Goal: Navigation & Orientation: Find specific page/section

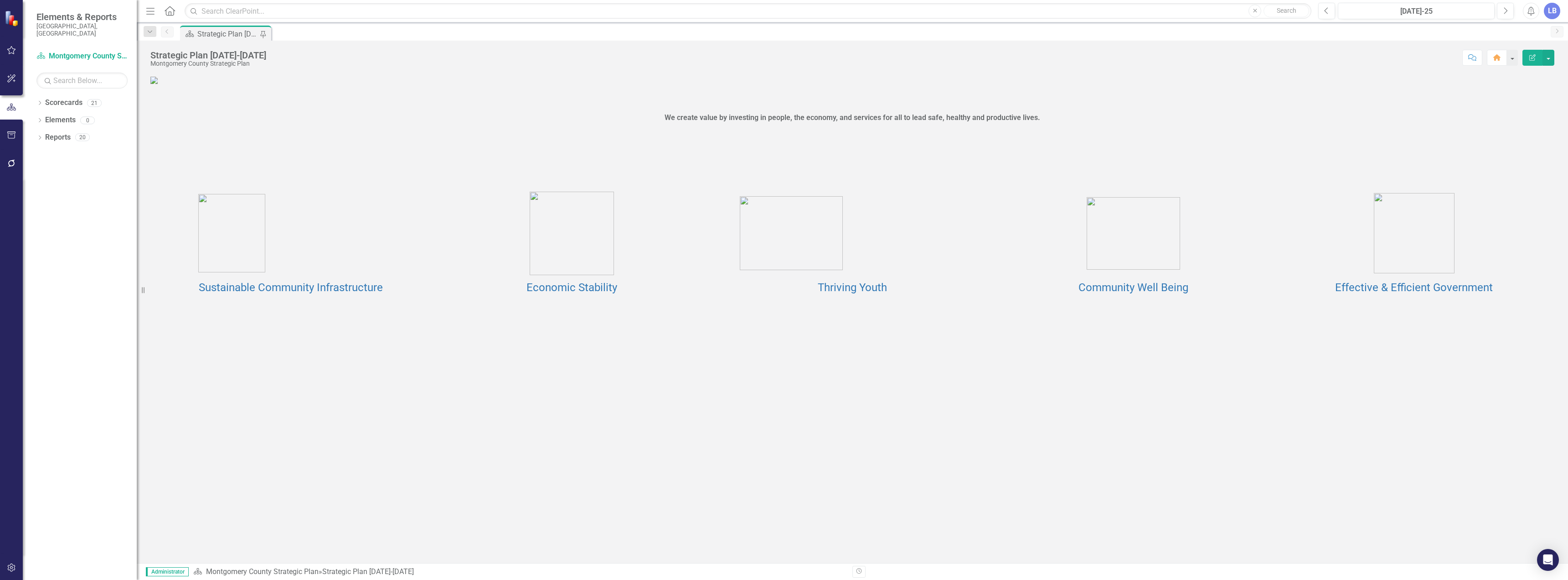
click at [1409, 273] on img at bounding box center [1414, 233] width 81 height 81
click at [1406, 294] on link "Effective & Efficient Government" at bounding box center [1414, 287] width 158 height 13
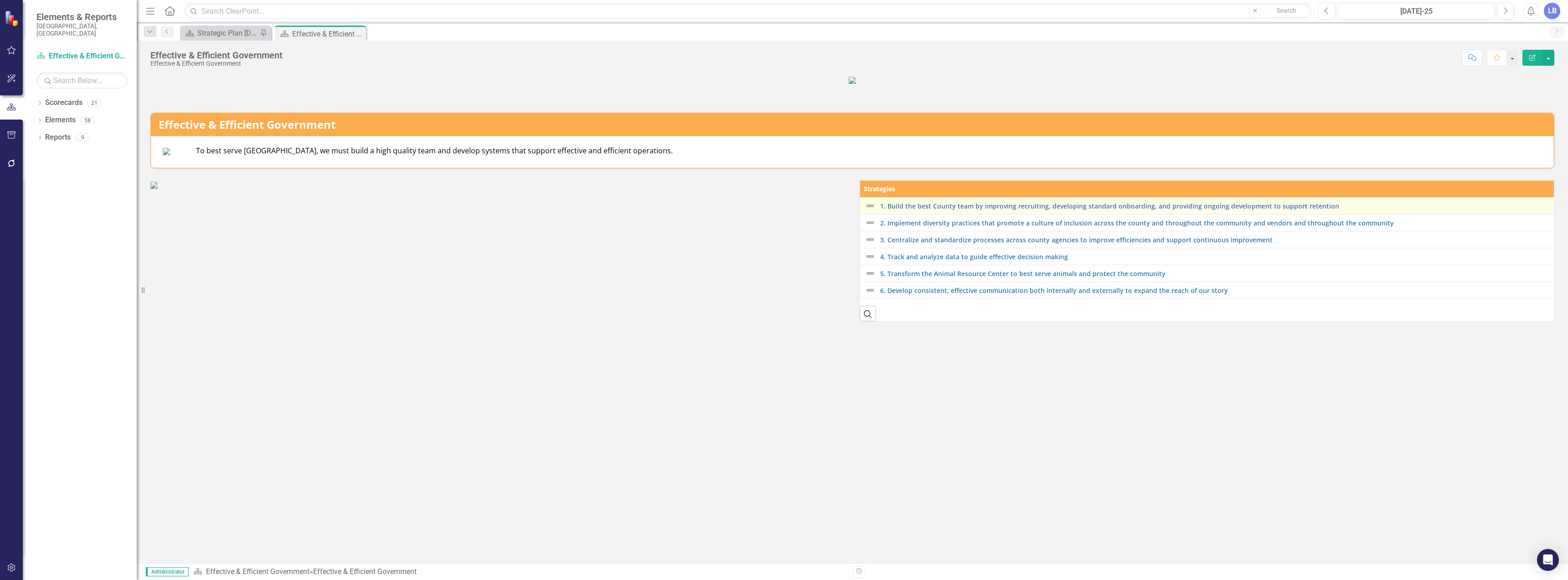
scroll to position [160, 0]
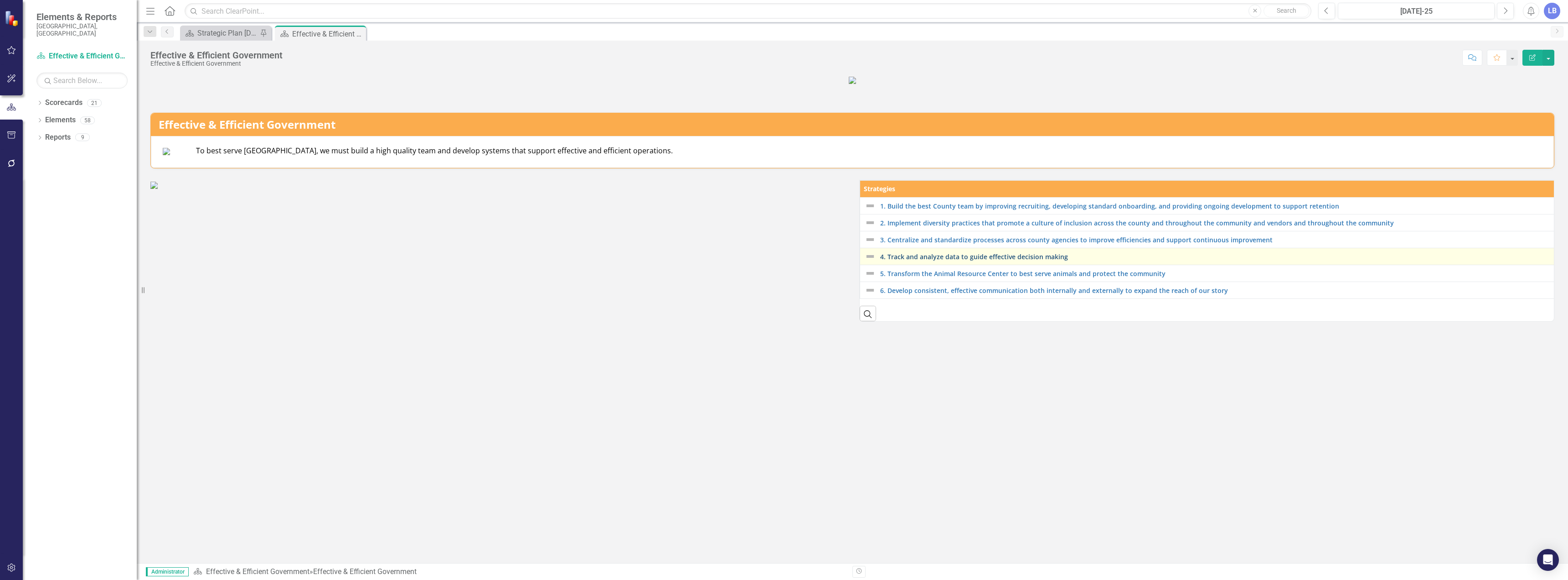
click at [993, 260] on link "4. Track and analyze data to guide effective decision making" at bounding box center [1215, 257] width 671 height 7
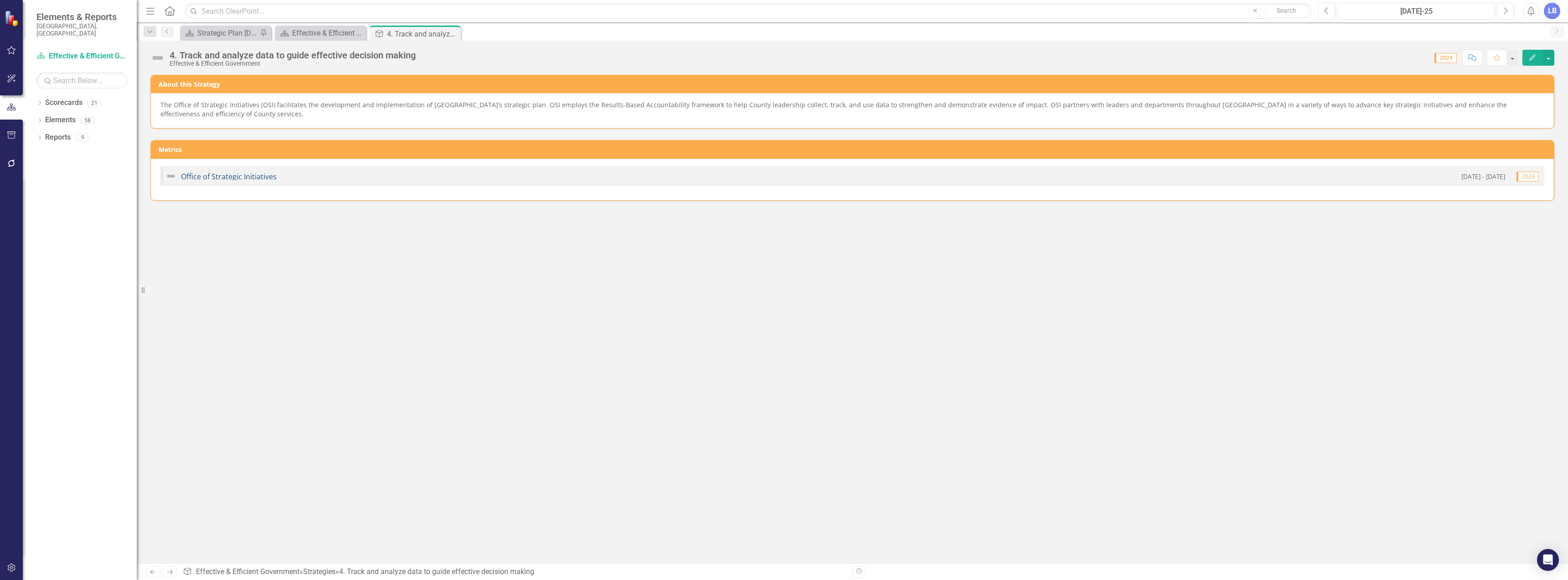
click at [211, 173] on link "Office of Strategic Initiatives" at bounding box center [229, 177] width 95 height 10
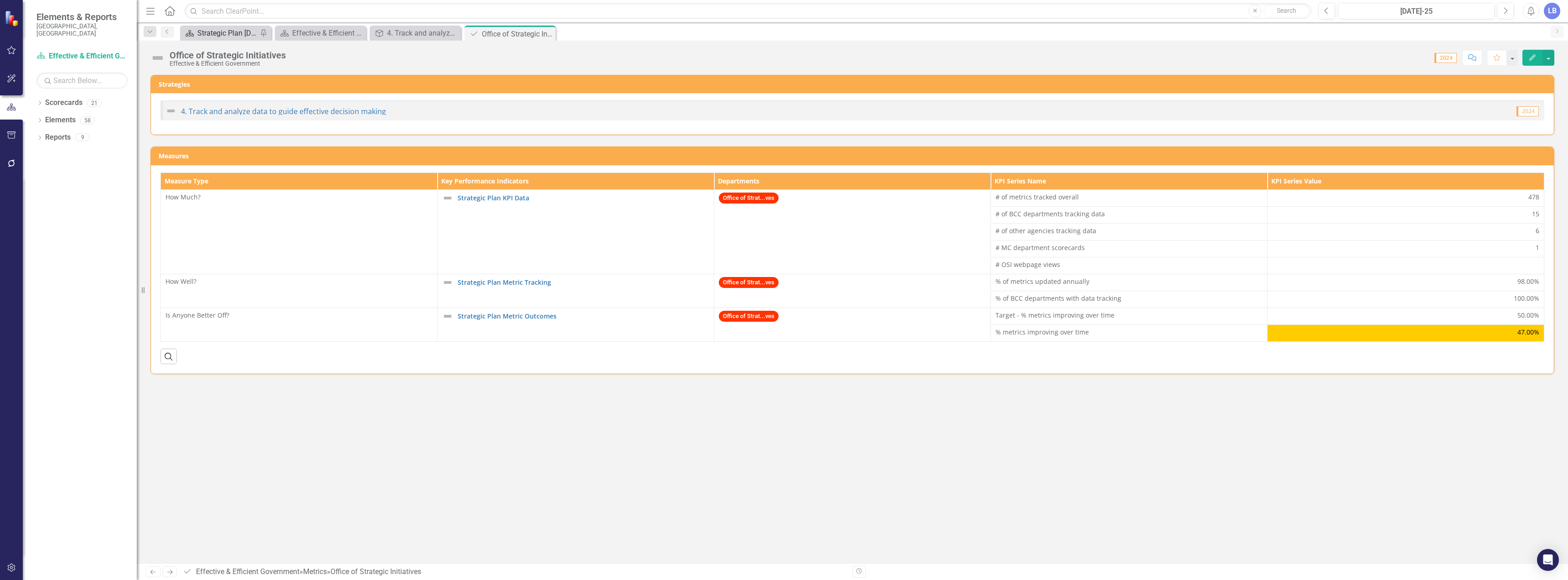
click at [236, 29] on div "Strategic Plan [DATE]-[DATE]" at bounding box center [227, 33] width 60 height 11
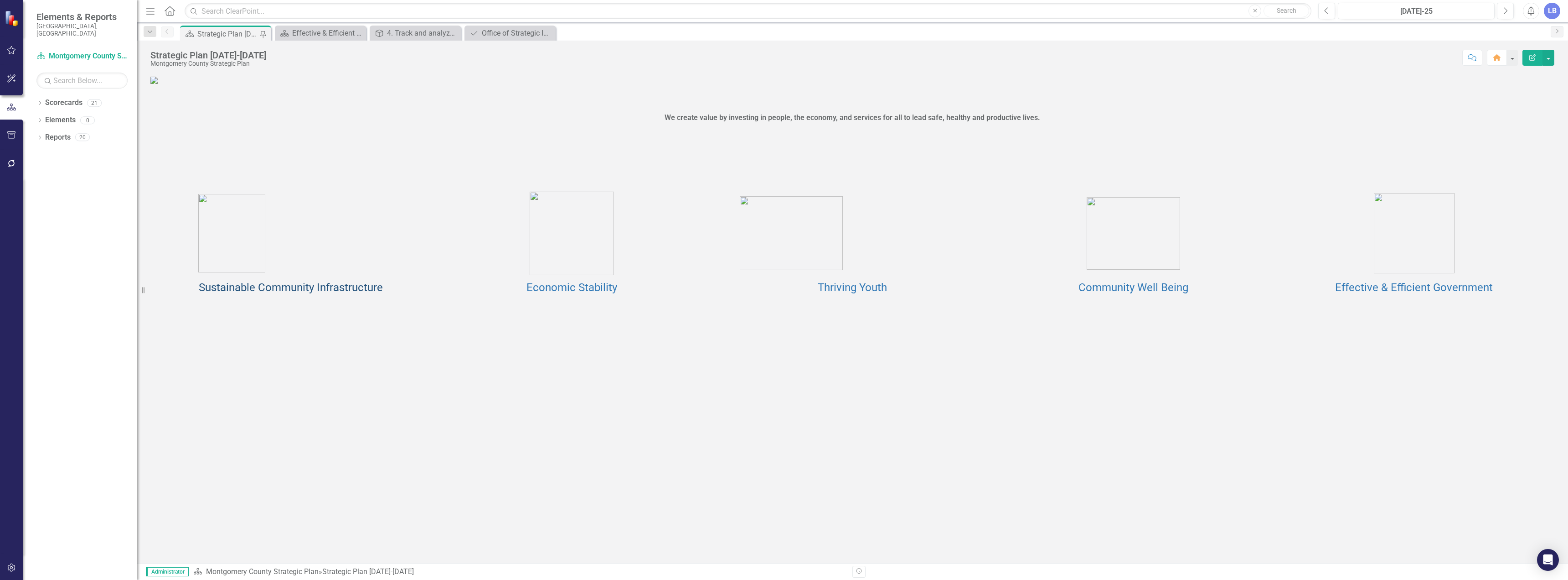
click at [327, 294] on link "Sustainable Community Infrastructure" at bounding box center [290, 287] width 185 height 13
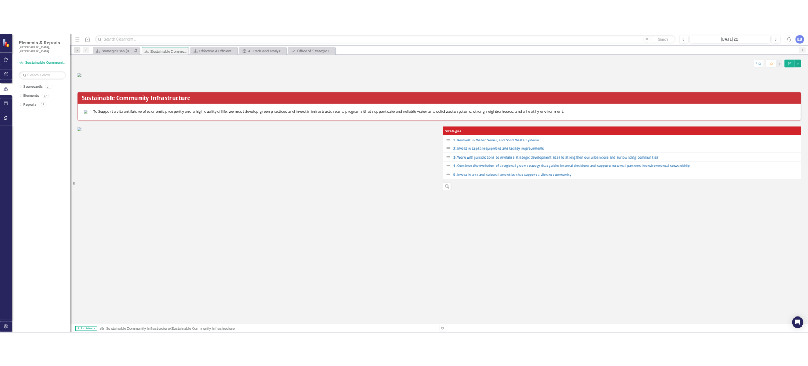
scroll to position [172, 0]
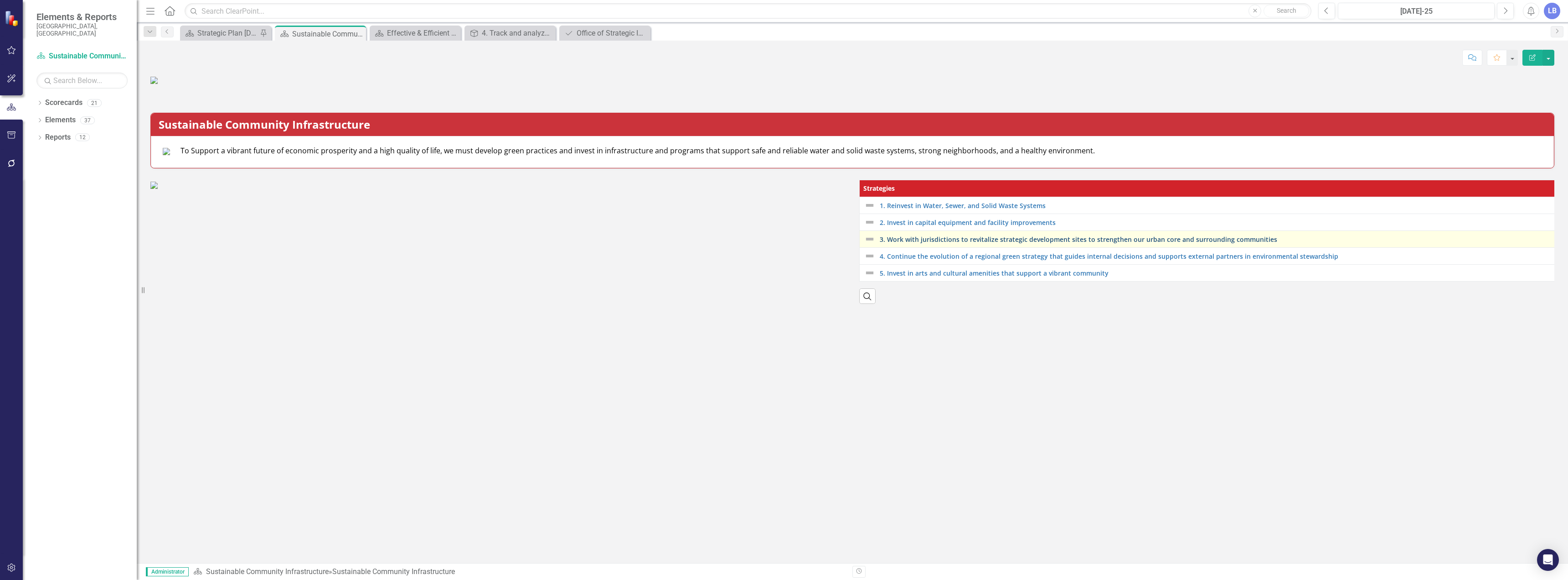
click at [957, 243] on link "3. Work with jurisdictions to revitalize strategic development sites to strengt…" at bounding box center [1215, 239] width 672 height 7
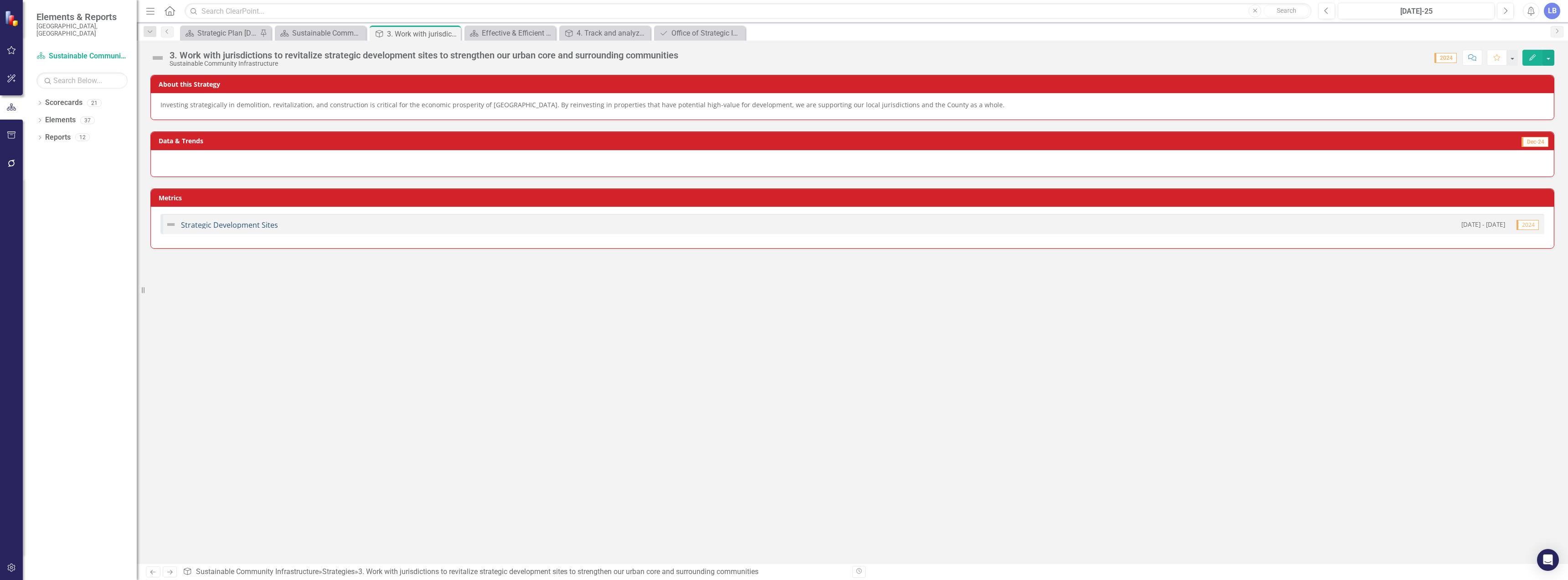
click at [212, 227] on link "Strategic Development Sites" at bounding box center [230, 225] width 97 height 10
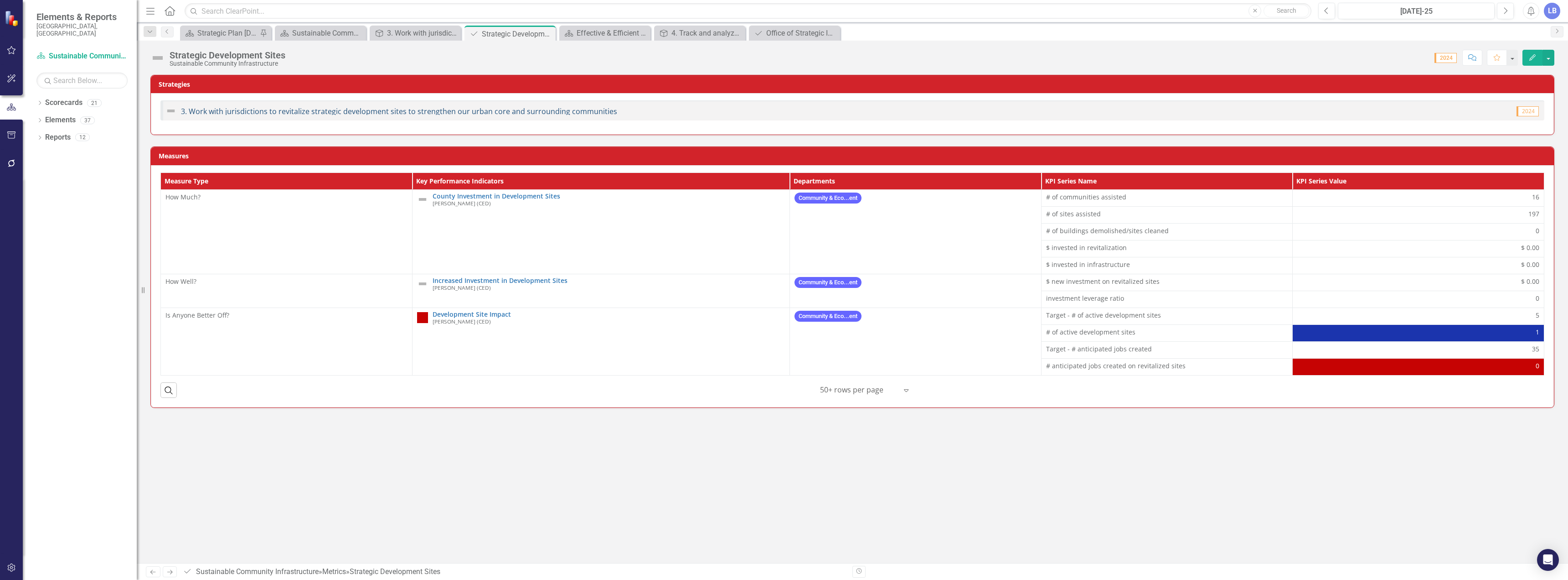
click at [192, 112] on link "3. Work with jurisdictions to revitalize strategic development sites to strengt…" at bounding box center [399, 112] width 437 height 10
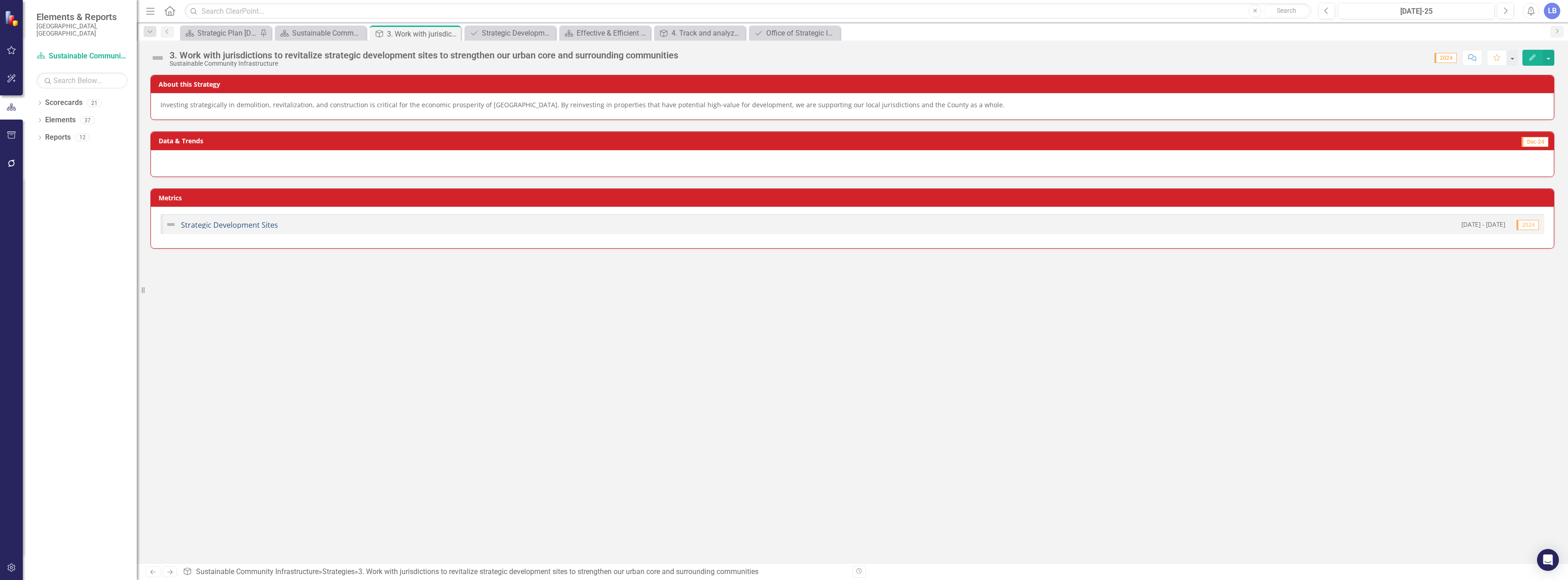
click at [219, 225] on link "Strategic Development Sites" at bounding box center [230, 225] width 97 height 10
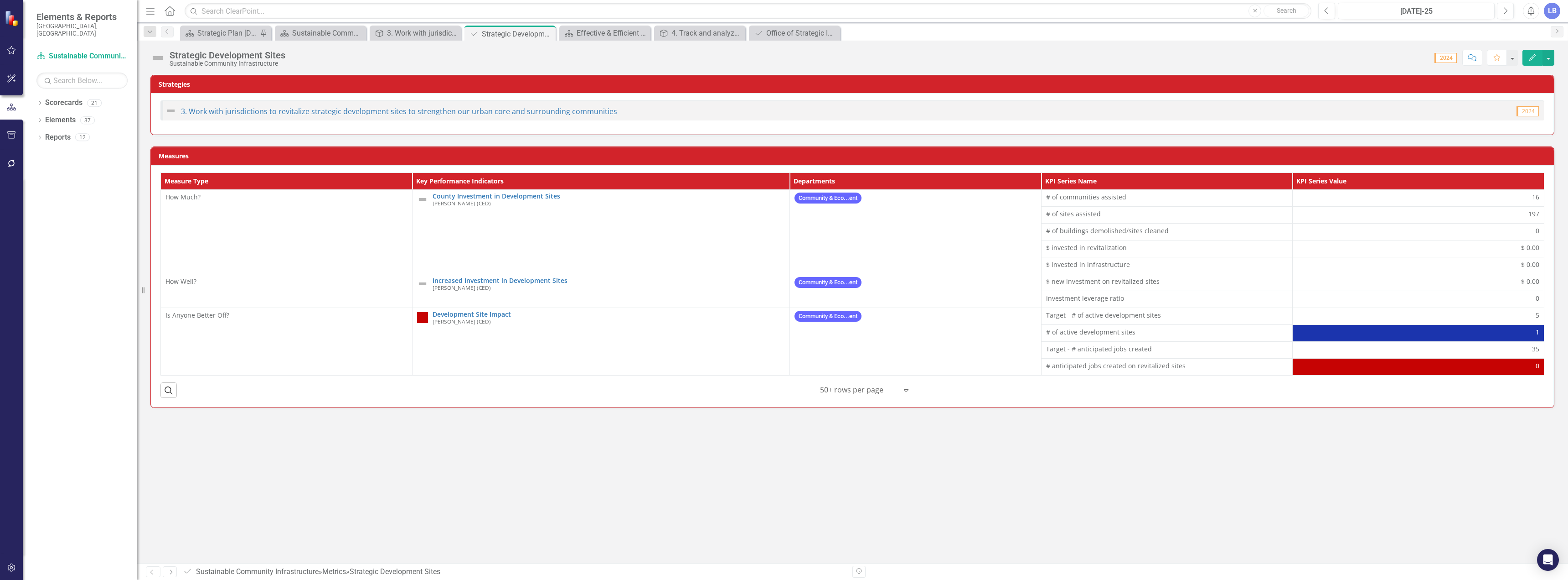
drag, startPoint x: 621, startPoint y: 114, endPoint x: 339, endPoint y: 117, distance: 282.0
click at [355, 109] on div "3. Work with jurisdictions to revitalize strategic development sites to strengt…" at bounding box center [852, 110] width 1383 height 20
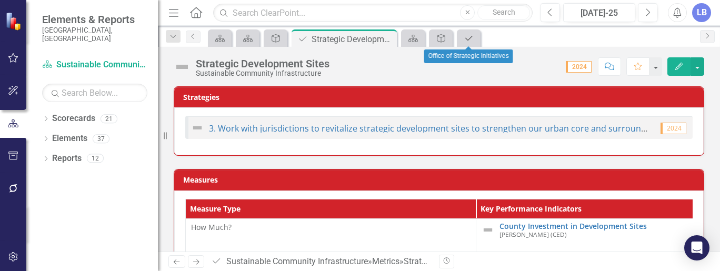
click at [472, 34] on icon "Metric" at bounding box center [469, 38] width 11 height 8
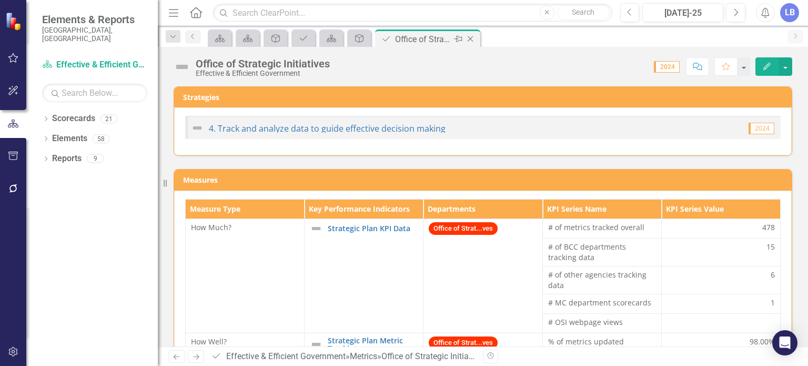
click at [470, 37] on icon "Close" at bounding box center [470, 39] width 11 height 8
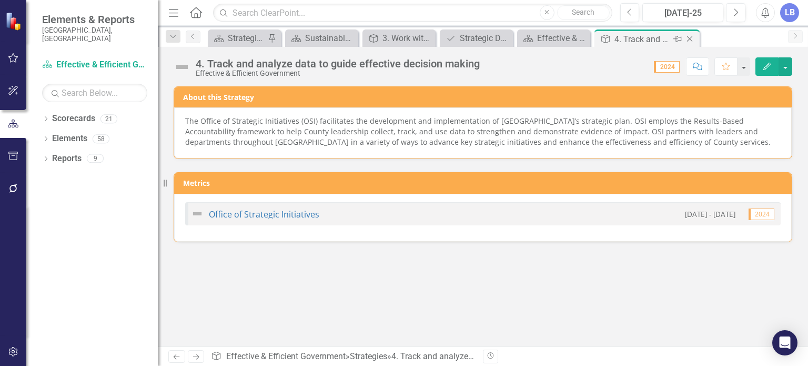
click at [691, 36] on icon "Close" at bounding box center [690, 39] width 11 height 8
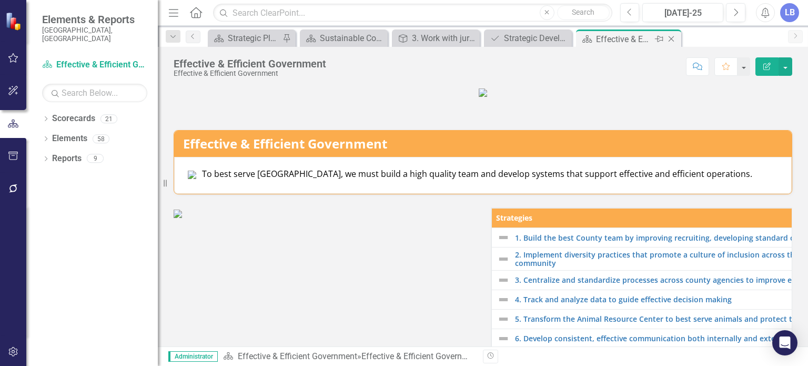
click at [670, 38] on icon at bounding box center [672, 39] width 6 height 6
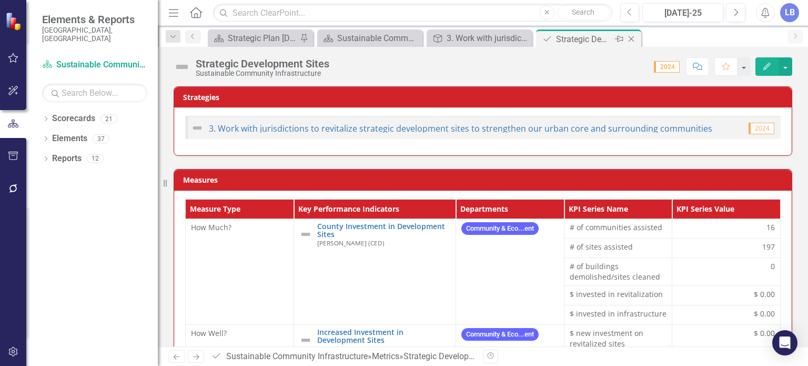
click at [633, 36] on icon "Close" at bounding box center [631, 39] width 11 height 8
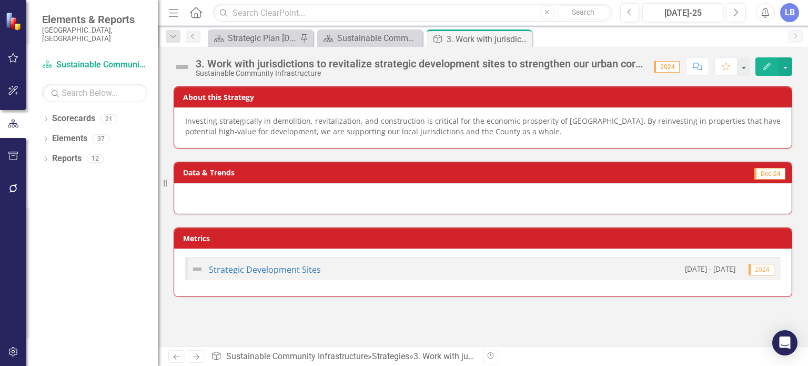
click at [0, 0] on icon "Close" at bounding box center [0, 0] width 0 height 0
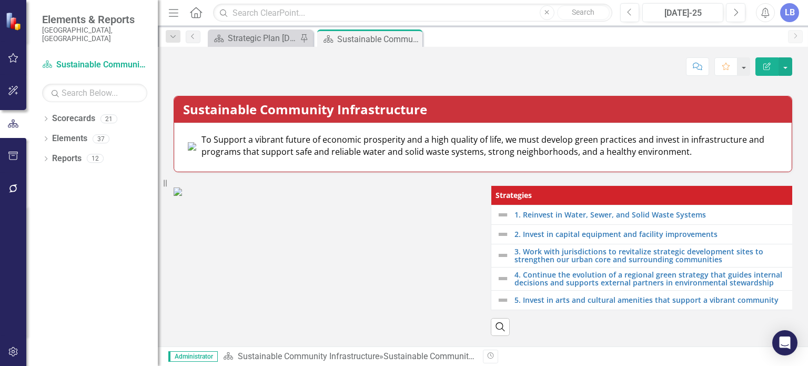
scroll to position [185, 0]
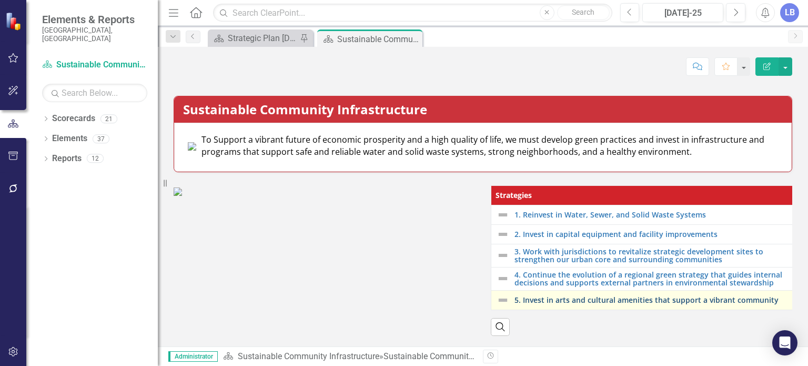
click at [554, 296] on link "5. Invest in arts and cultural amenities that support a vibrant community" at bounding box center [651, 300] width 273 height 8
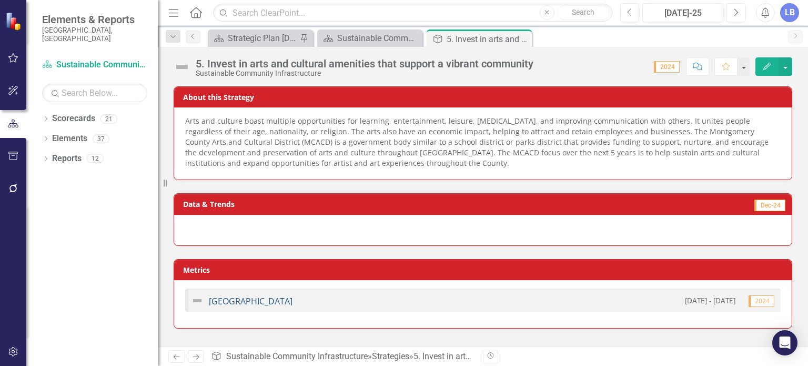
click at [293, 301] on link "[GEOGRAPHIC_DATA]" at bounding box center [251, 301] width 84 height 12
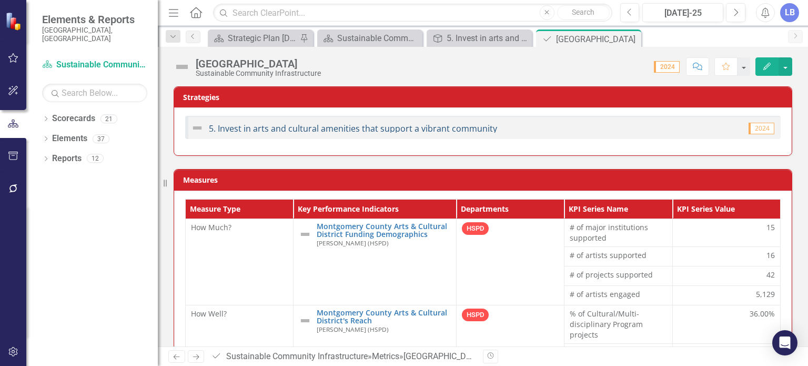
click at [295, 126] on link "5. Invest in arts and cultural amenities that support a vibrant community" at bounding box center [353, 129] width 288 height 12
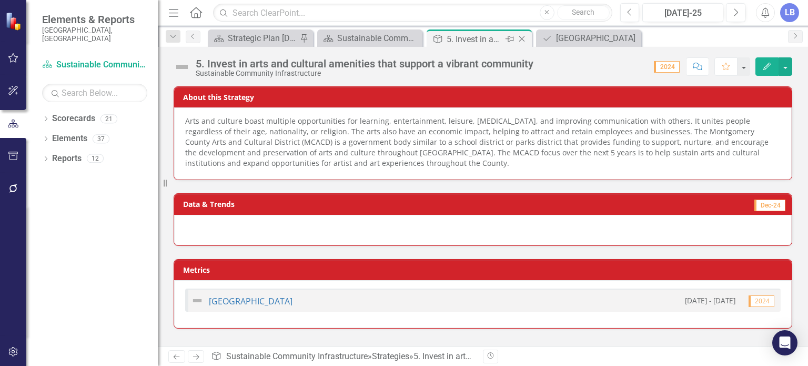
click at [524, 37] on icon "Close" at bounding box center [522, 39] width 11 height 8
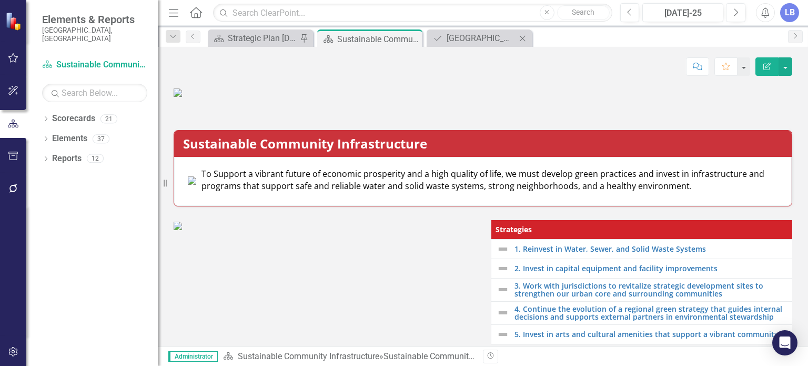
click at [526, 38] on icon "Close" at bounding box center [522, 38] width 11 height 8
click at [414, 37] on icon at bounding box center [413, 39] width 6 height 6
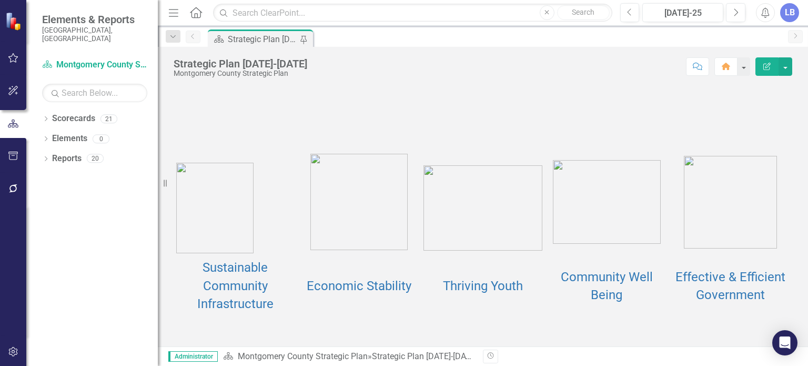
scroll to position [148, 0]
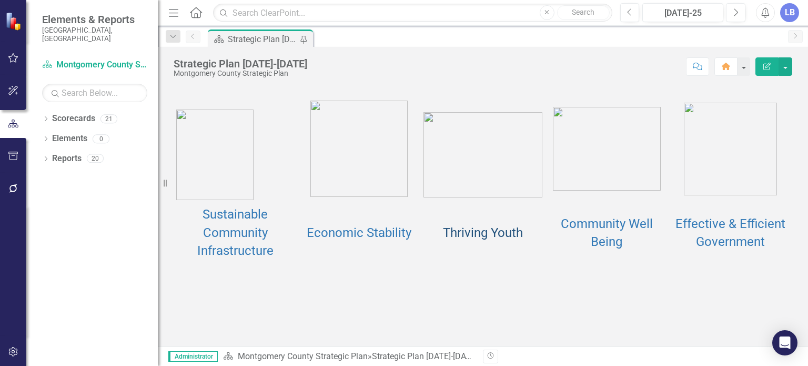
click at [472, 231] on link "Thriving Youth" at bounding box center [483, 232] width 80 height 15
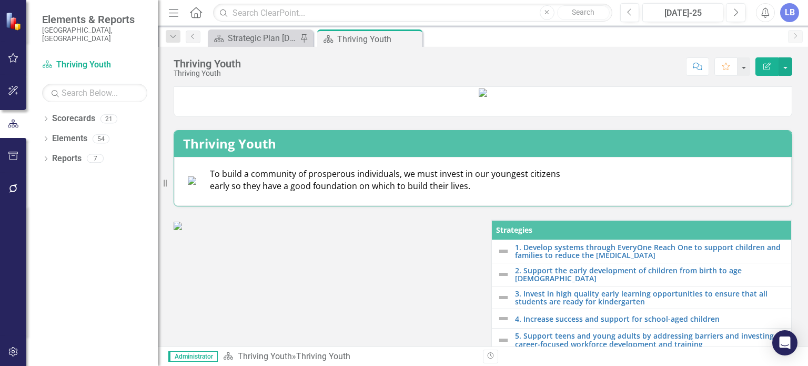
scroll to position [202, 0]
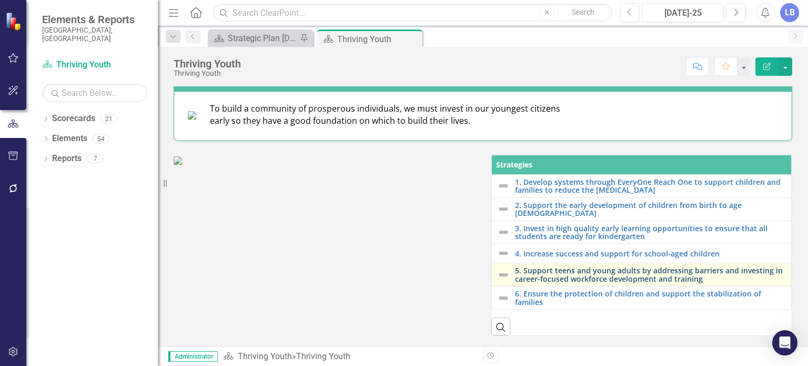
click at [540, 267] on link "5. Support teens and young adults by addressing barriers and investing in caree…" at bounding box center [650, 274] width 271 height 16
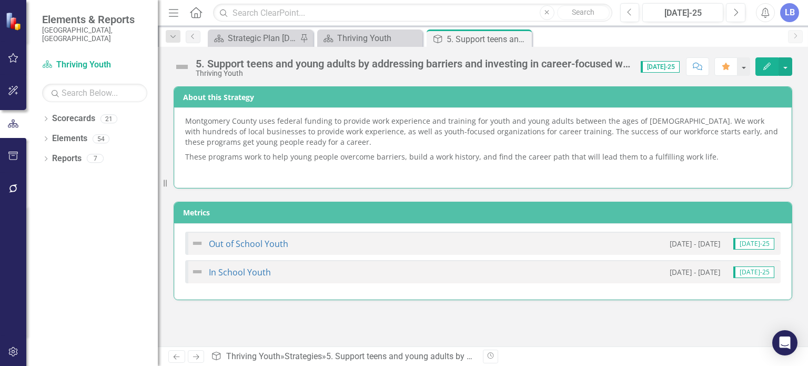
click at [252, 235] on div "Out of School Youth [DATE] - [DATE] [DATE]-25" at bounding box center [483, 243] width 596 height 23
click at [252, 242] on link "Out of School Youth" at bounding box center [248, 244] width 79 height 12
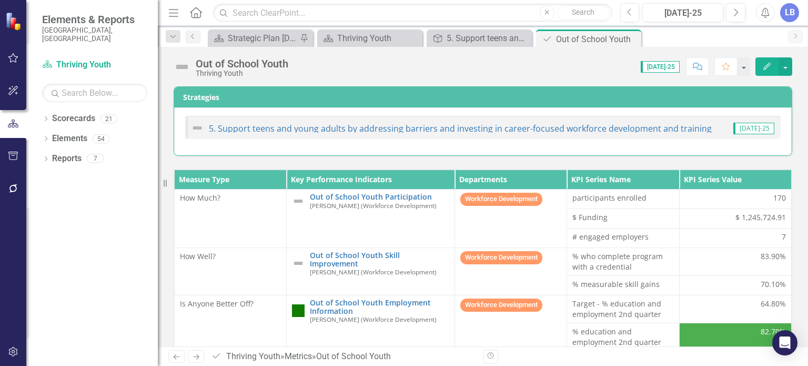
scroll to position [25, 0]
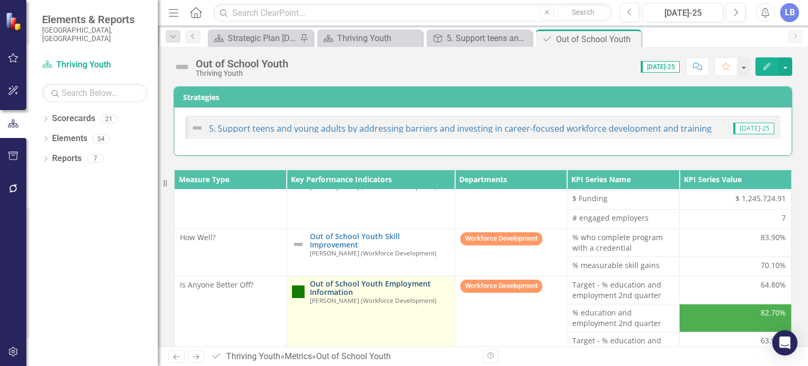
click at [339, 279] on link "Out of School Youth Employment Information" at bounding box center [379, 287] width 139 height 16
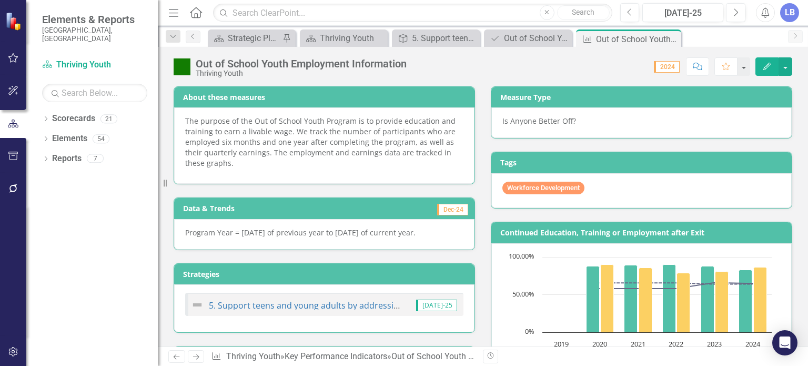
scroll to position [53, 0]
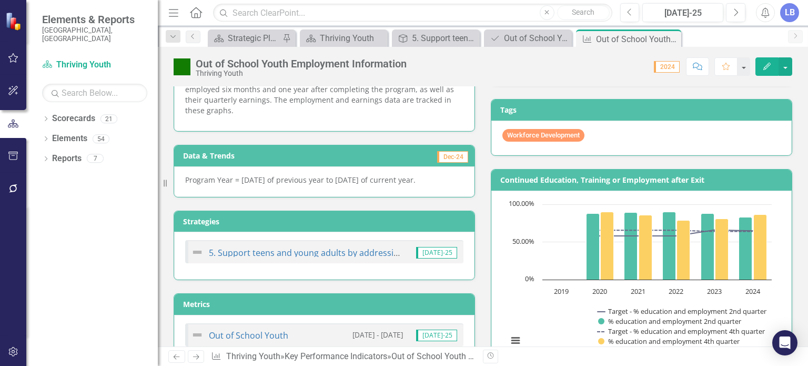
click at [787, 9] on div "LB" at bounding box center [789, 12] width 19 height 19
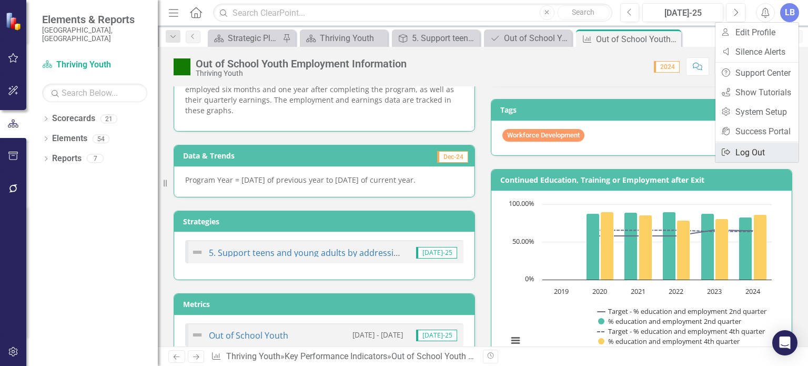
click at [735, 150] on link "Logout Log Out" at bounding box center [757, 152] width 83 height 19
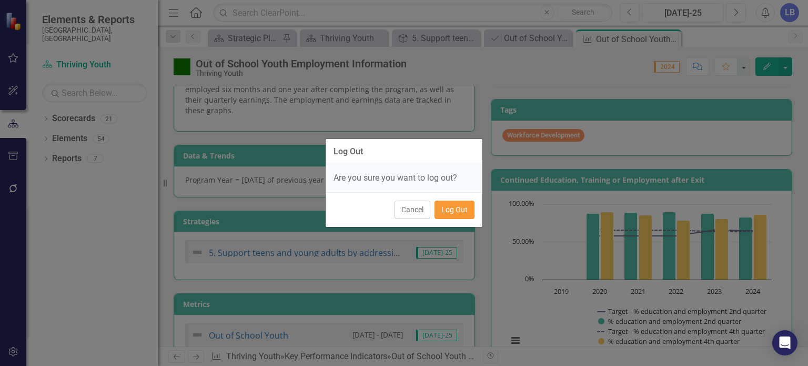
click at [461, 208] on button "Log Out" at bounding box center [455, 209] width 40 height 18
